Goal: Information Seeking & Learning: Learn about a topic

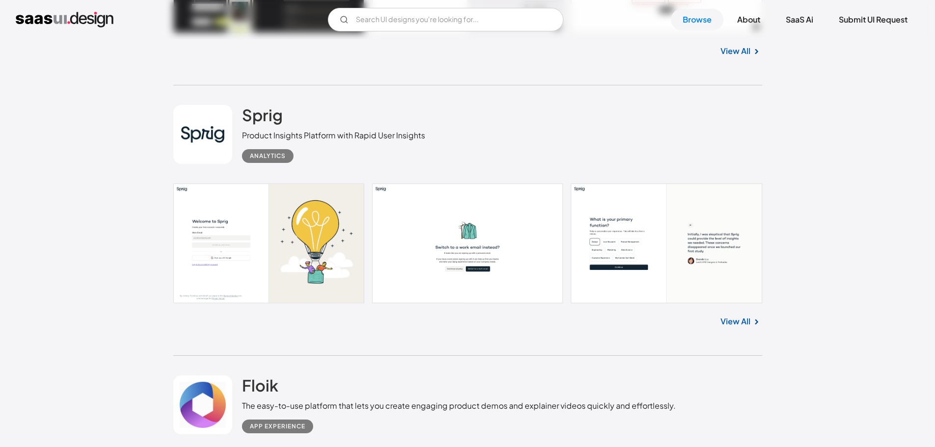
scroll to position [514, 0]
click at [597, 240] on link at bounding box center [467, 243] width 589 height 120
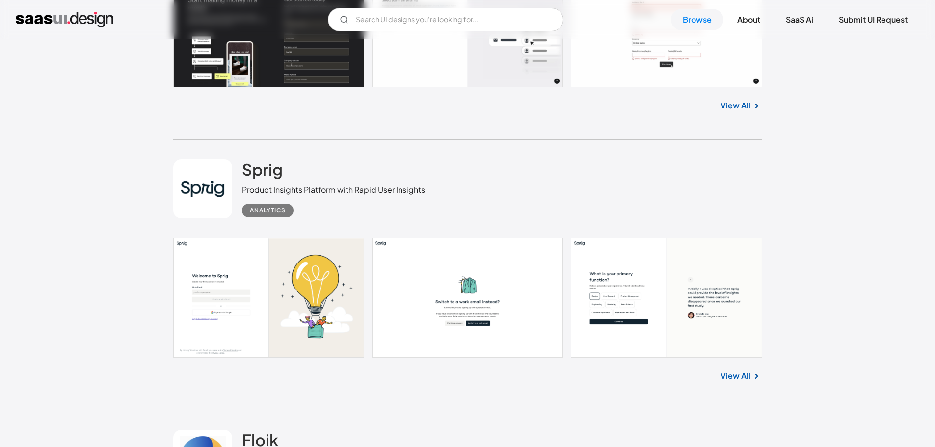
scroll to position [0, 0]
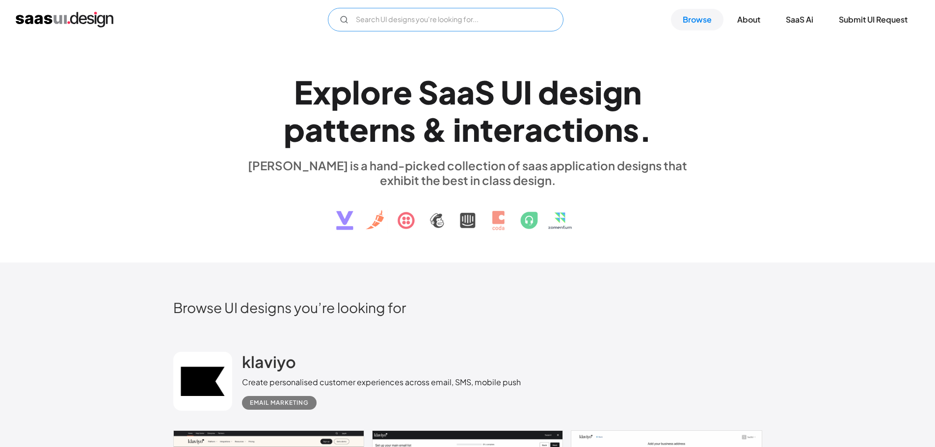
click at [495, 17] on input "Email Form" at bounding box center [445, 20] width 235 height 24
click at [432, 29] on input "graphs" at bounding box center [445, 20] width 235 height 24
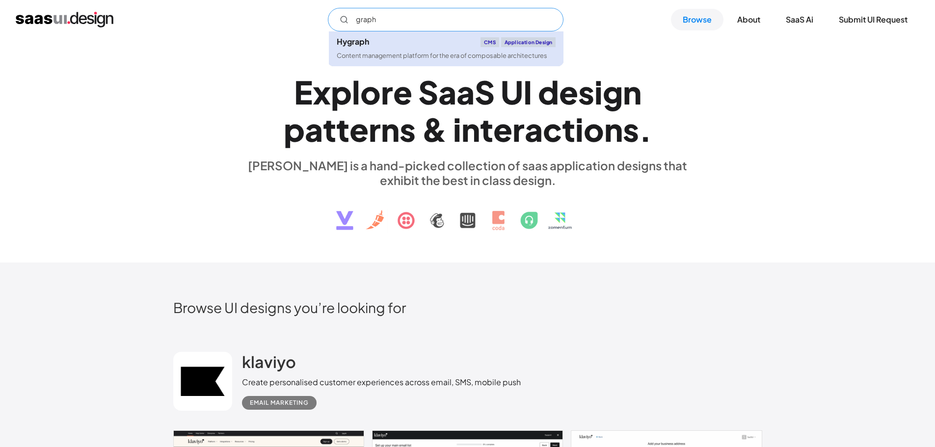
click at [436, 62] on link "Hygraph CMS Application Design Content management platform for the era of compo…" at bounding box center [446, 48] width 235 height 35
type input "graph"
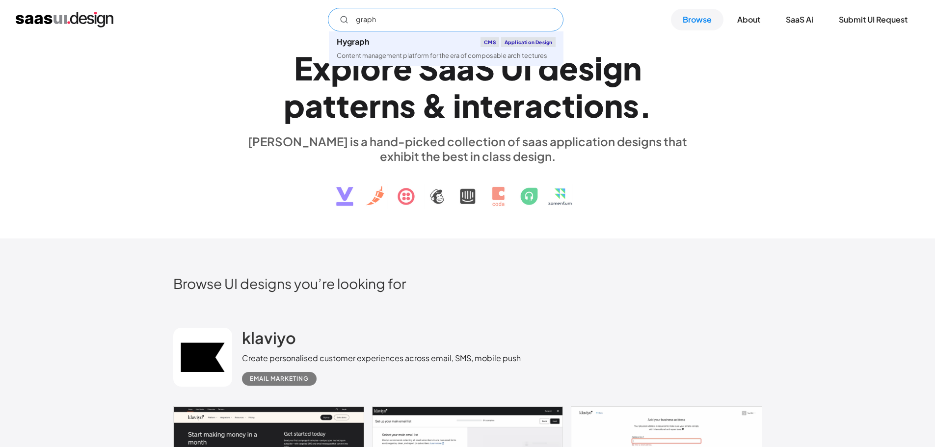
scroll to position [25, 0]
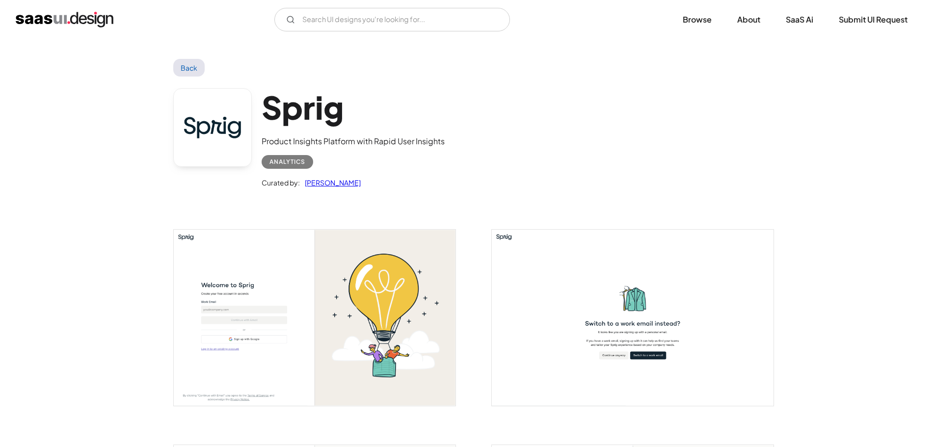
click at [655, 292] on img "open lightbox" at bounding box center [633, 318] width 282 height 176
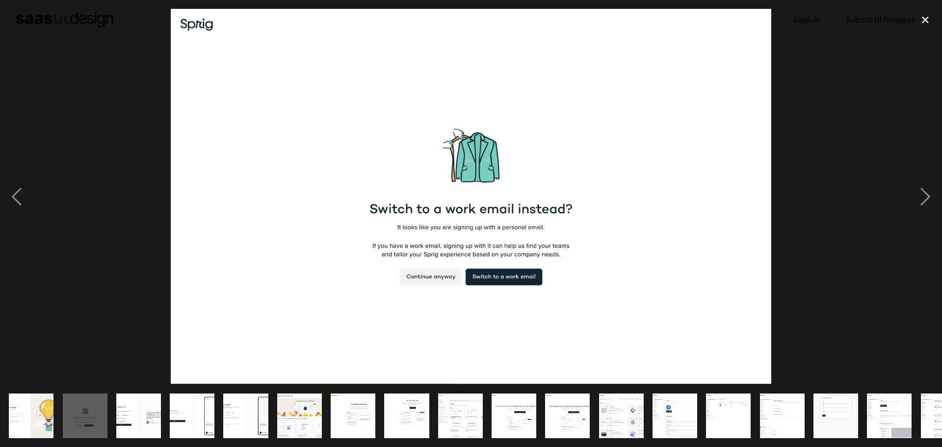
click at [417, 396] on img "show item 8 of 21" at bounding box center [407, 415] width 72 height 45
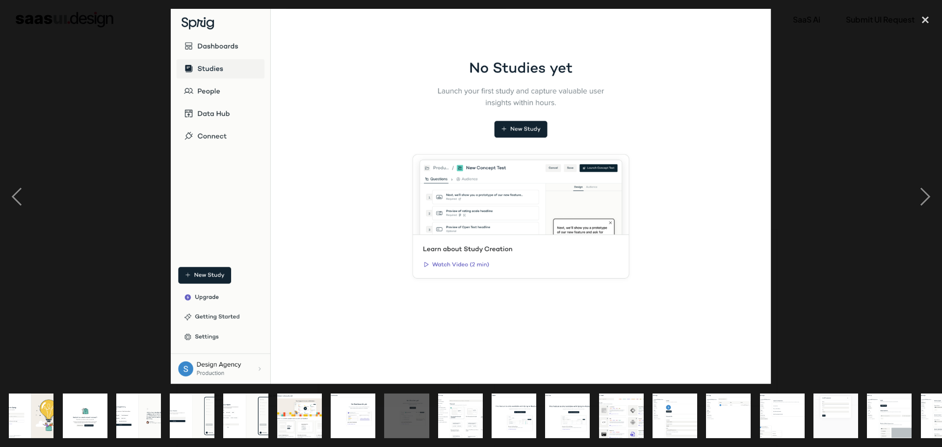
click at [363, 407] on img "show item 7 of 21" at bounding box center [353, 415] width 72 height 45
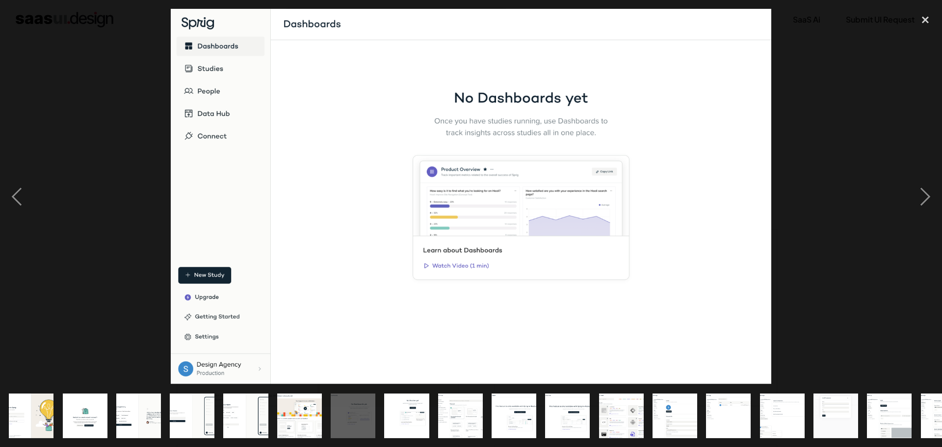
click at [34, 193] on div at bounding box center [471, 196] width 942 height 375
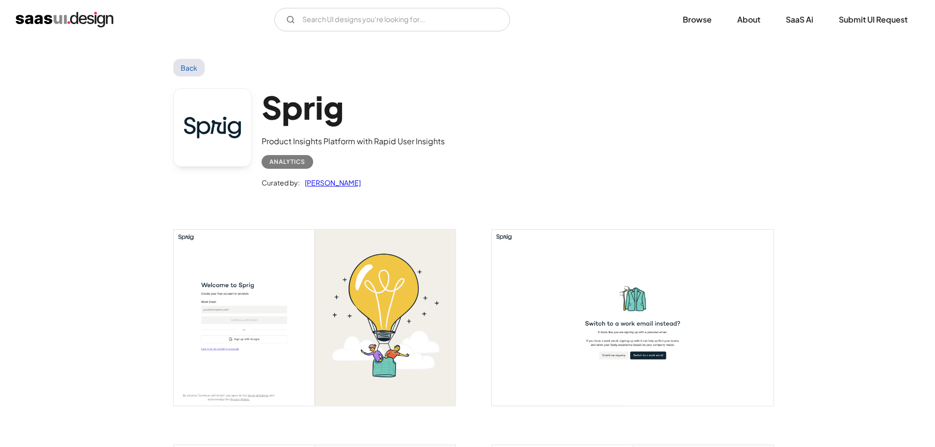
click at [293, 282] on img "open lightbox" at bounding box center [315, 318] width 282 height 176
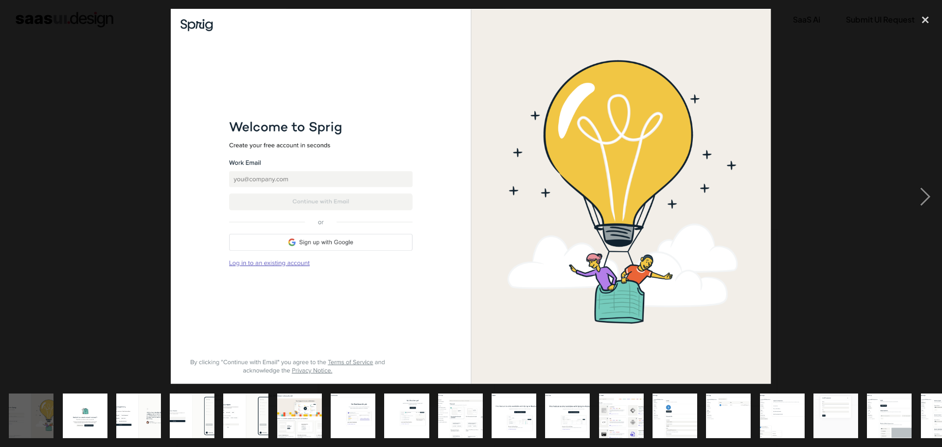
click at [143, 193] on div at bounding box center [471, 196] width 942 height 375
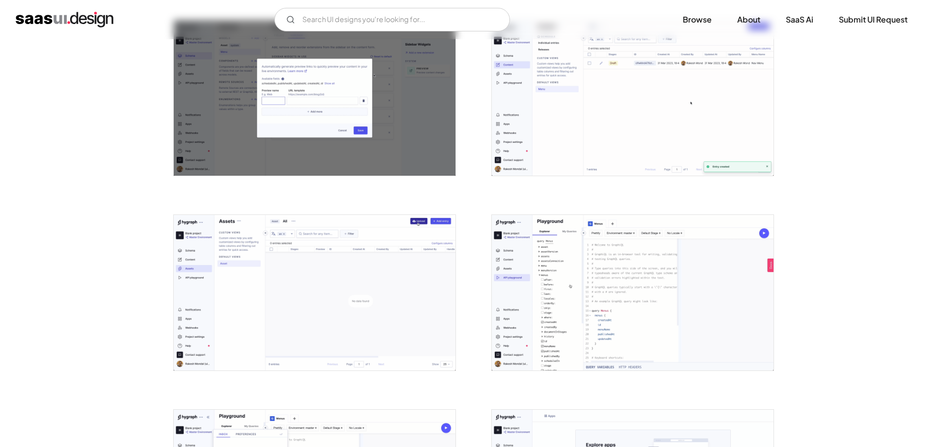
scroll to position [1184, 0]
click at [436, 22] on input "Email Form" at bounding box center [391, 20] width 235 height 24
click at [91, 12] on img "home" at bounding box center [65, 20] width 98 height 16
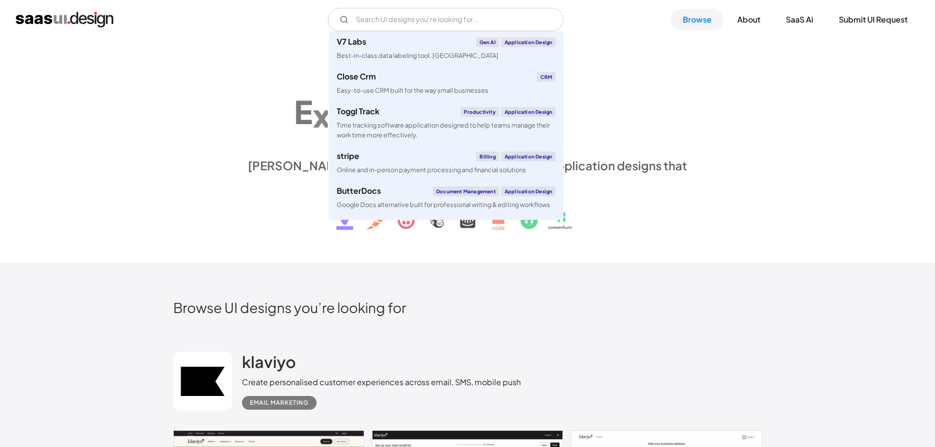
click at [418, 28] on input "Email Form" at bounding box center [445, 20] width 235 height 24
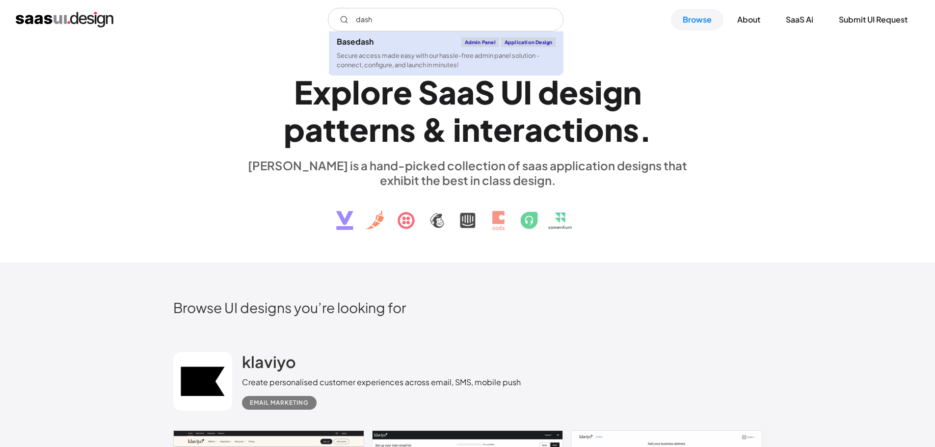
click at [396, 64] on div "Secure access made easy with our hassle-free admin panel solution - connect, co…" at bounding box center [446, 60] width 219 height 19
type input "dash"
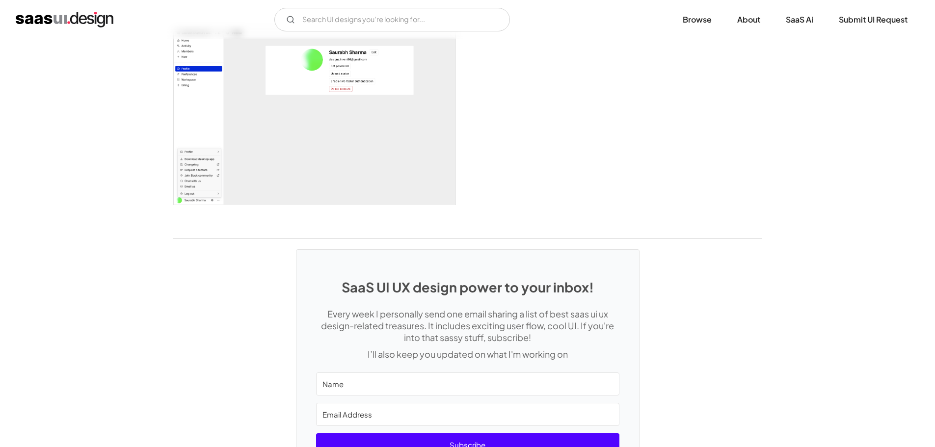
scroll to position [2252, 0]
